Goal: Navigation & Orientation: Find specific page/section

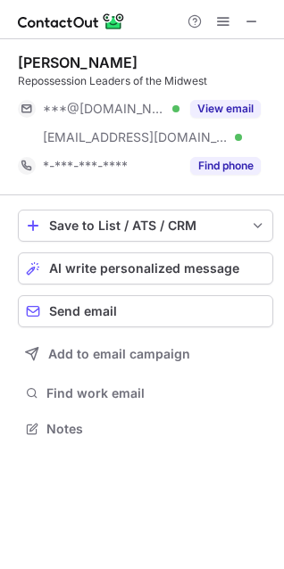
scroll to position [417, 284]
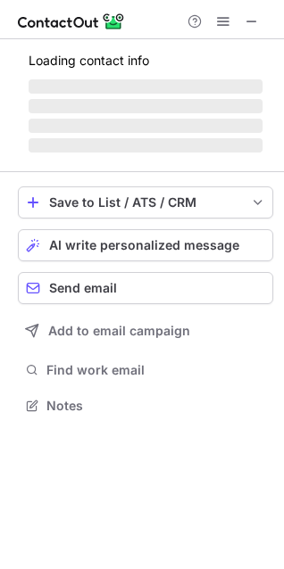
scroll to position [417, 284]
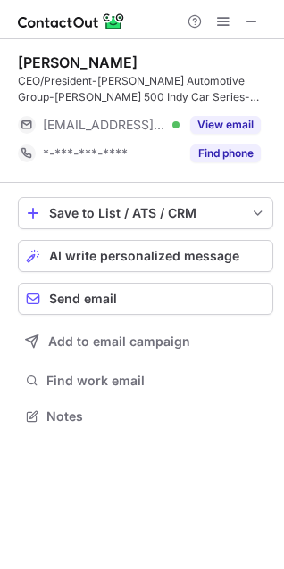
scroll to position [404, 284]
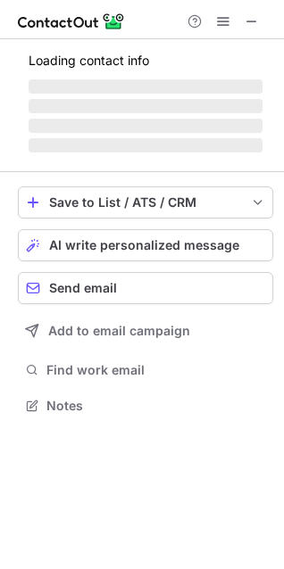
scroll to position [404, 284]
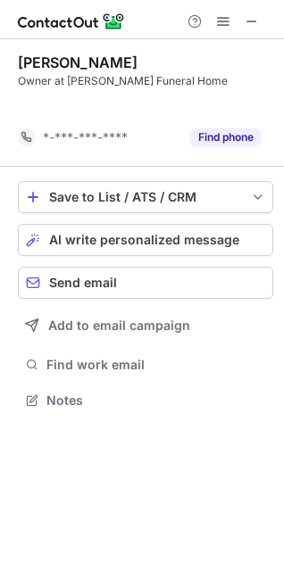
scroll to position [359, 284]
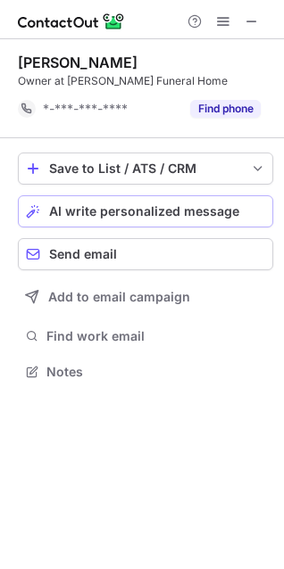
scroll to position [359, 284]
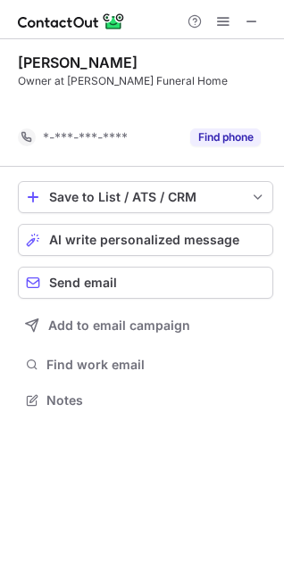
scroll to position [359, 284]
